Goal: Task Accomplishment & Management: Complete application form

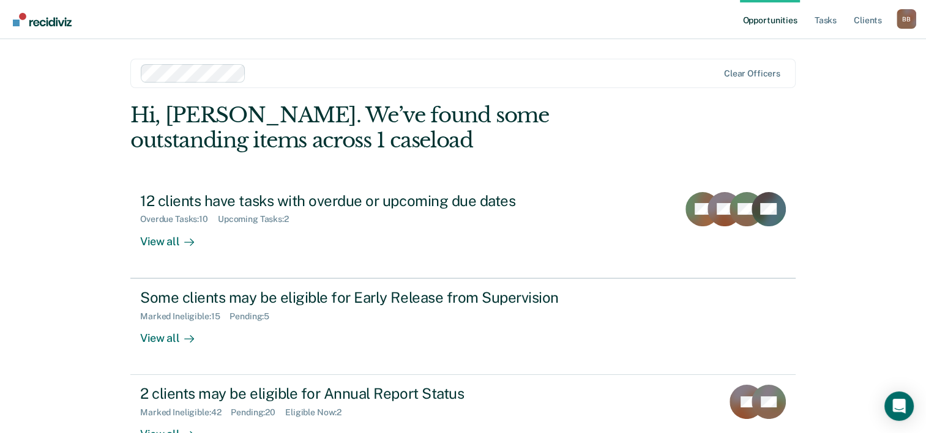
scroll to position [86, 0]
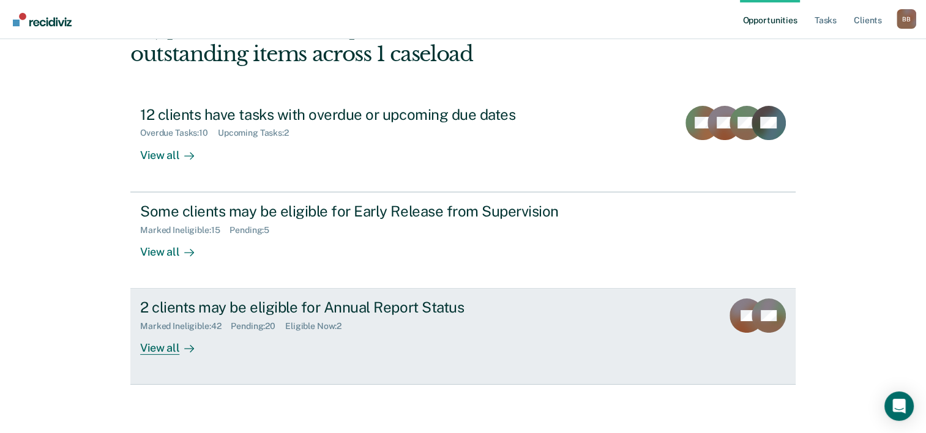
click at [164, 343] on div "View all" at bounding box center [174, 344] width 69 height 24
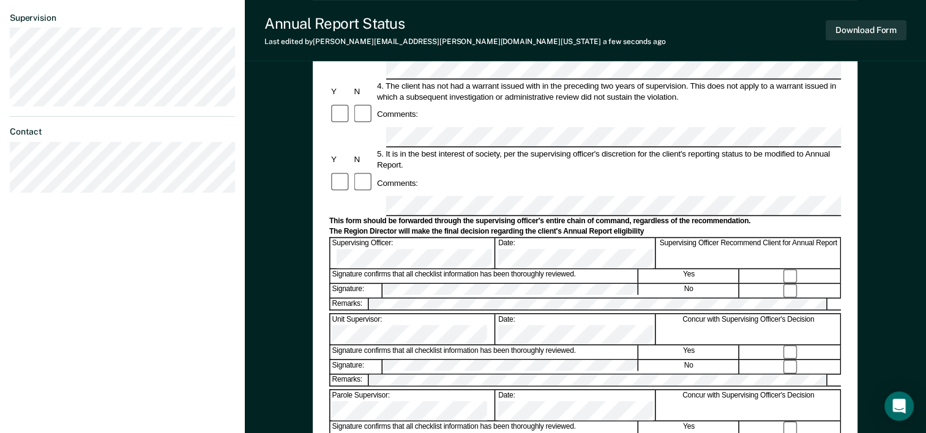
scroll to position [356, 0]
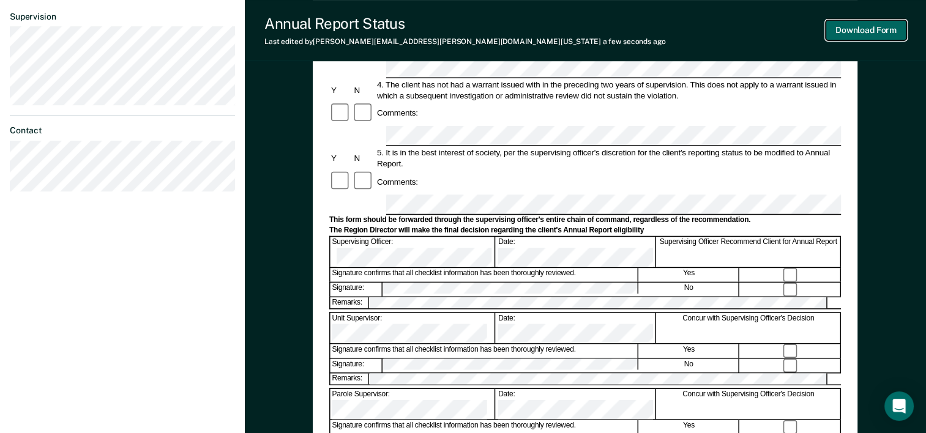
click at [864, 32] on button "Download Form" at bounding box center [865, 30] width 81 height 20
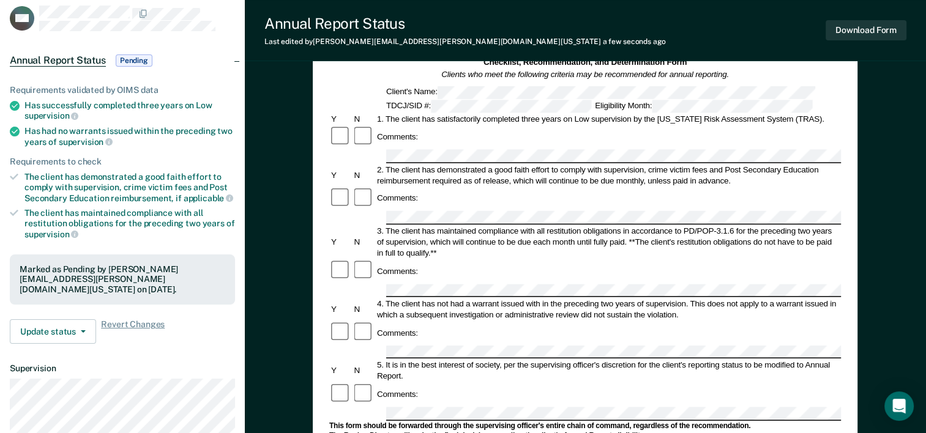
scroll to position [0, 0]
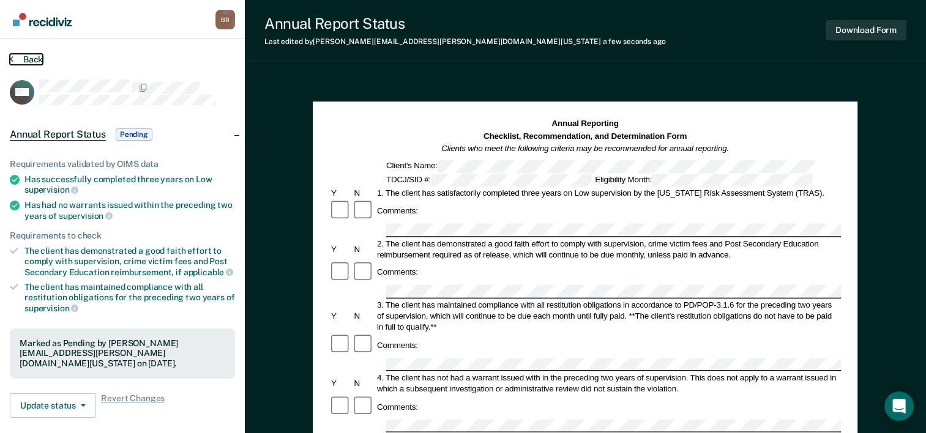
click at [32, 56] on button "Back" at bounding box center [26, 59] width 33 height 11
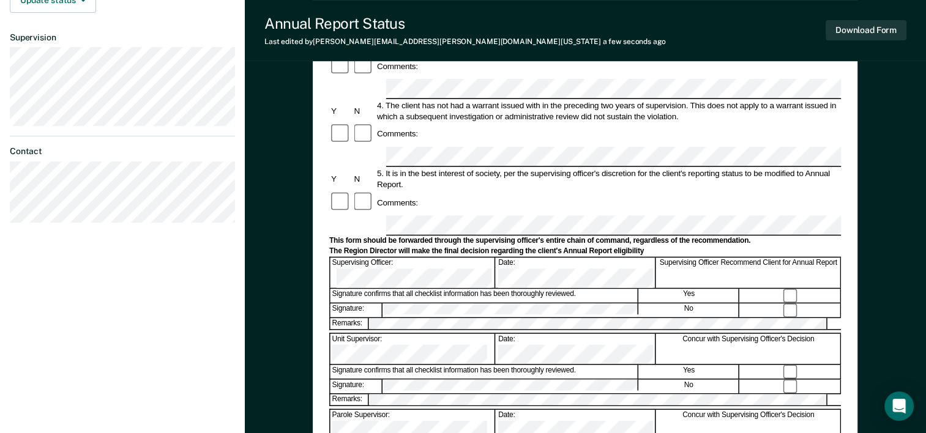
scroll to position [335, 0]
click at [860, 29] on button "Download Form" at bounding box center [865, 30] width 81 height 20
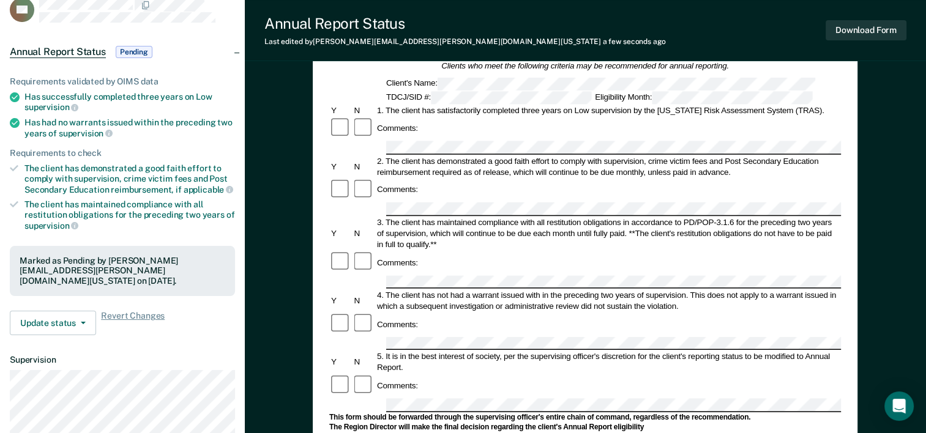
scroll to position [0, 0]
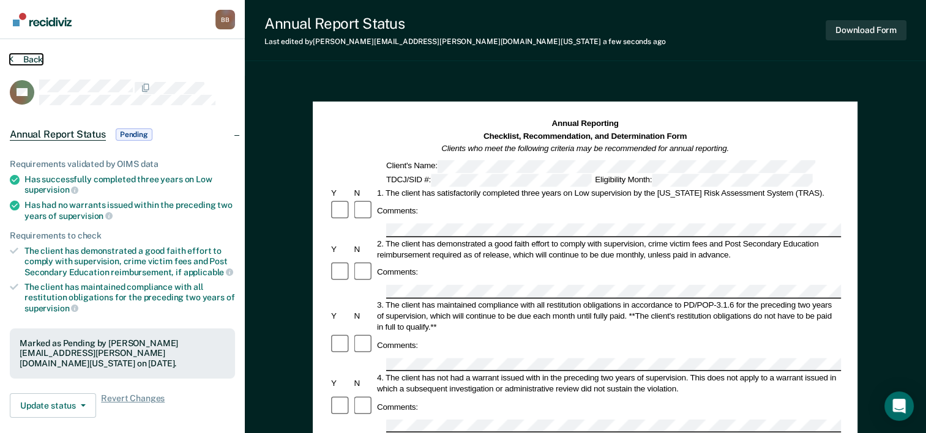
click at [32, 59] on button "Back" at bounding box center [26, 59] width 33 height 11
